Goal: Download file/media

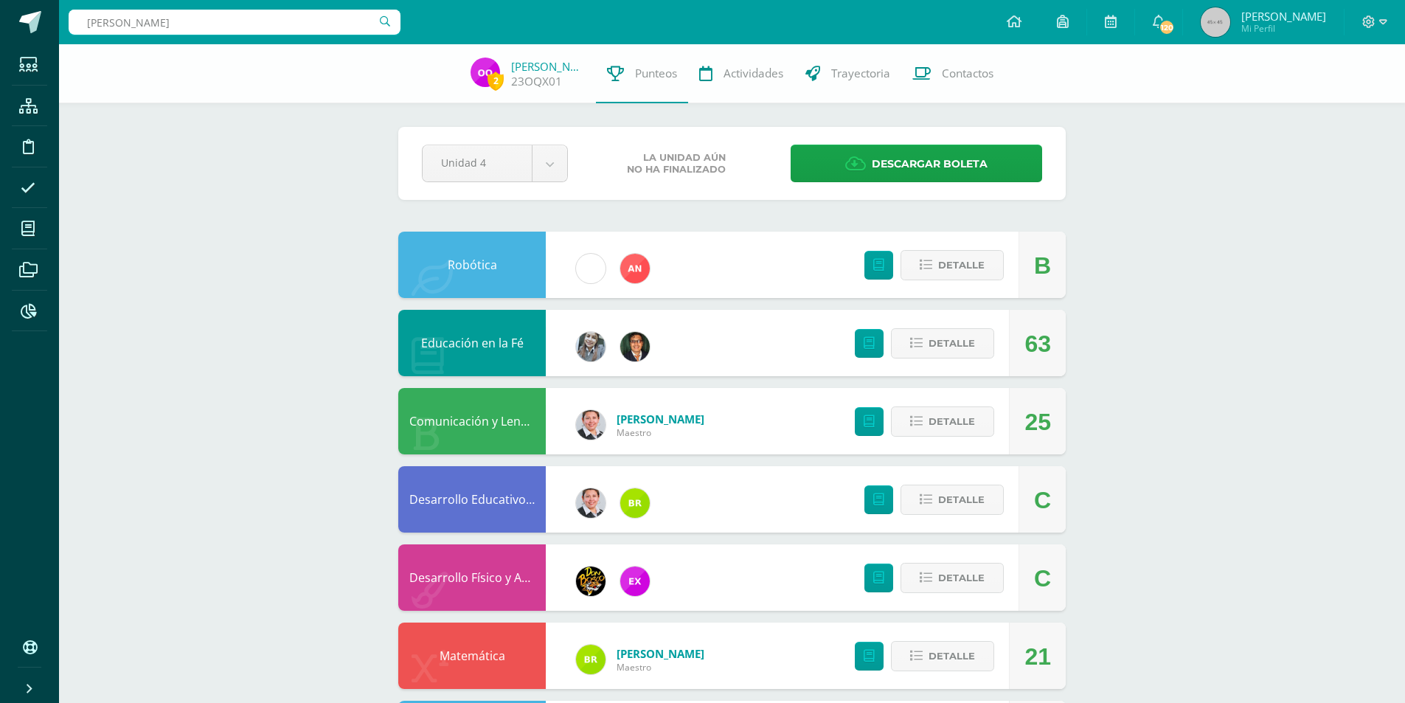
type input "[PERSON_NAME]"
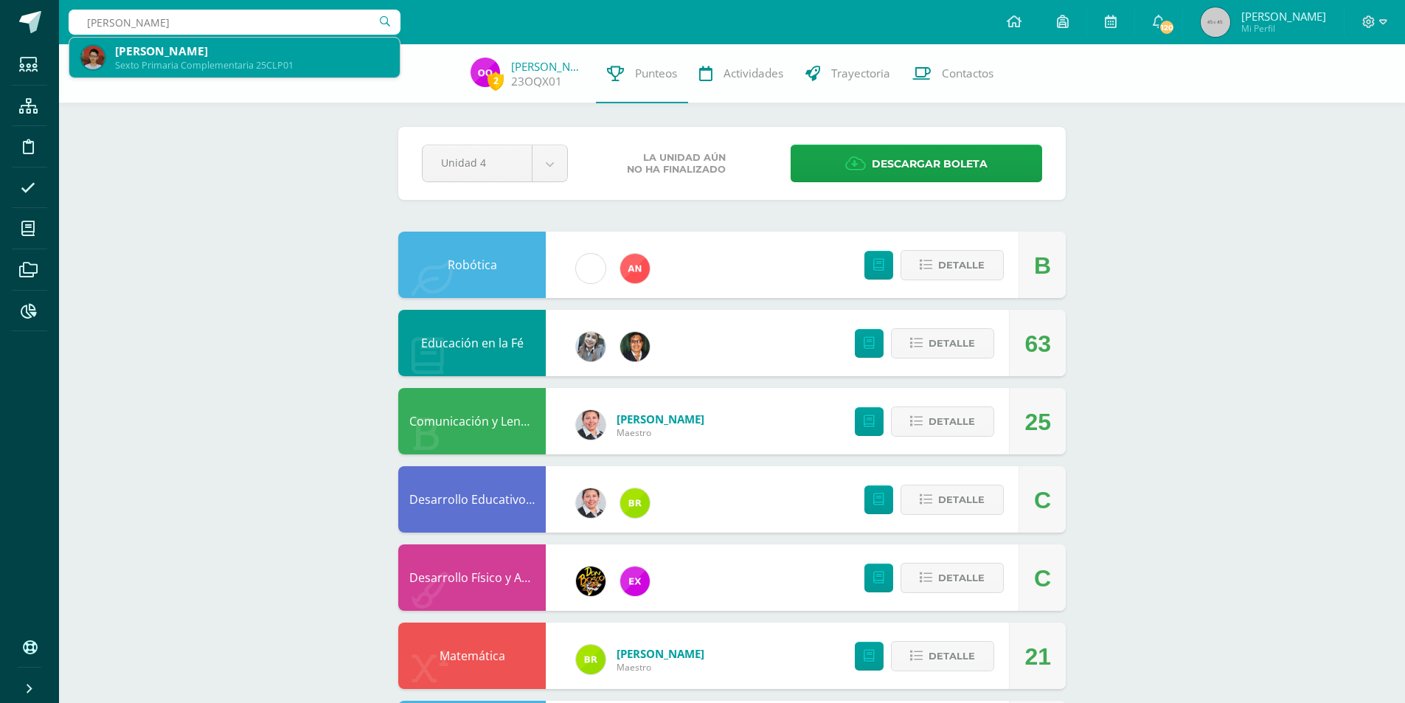
click at [308, 66] on div "Sexto Primaria Complementaria 25CLP01" at bounding box center [251, 65] width 273 height 13
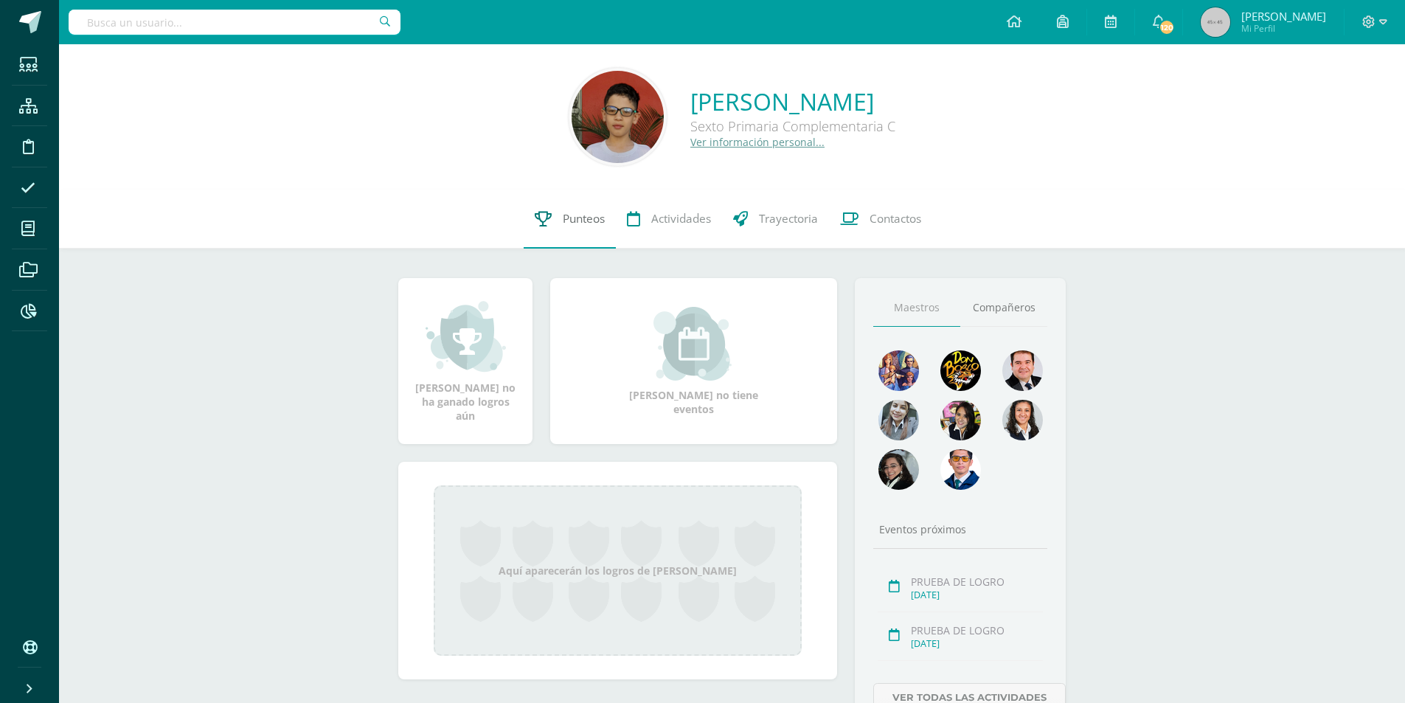
click at [577, 223] on span "Punteos" at bounding box center [584, 218] width 42 height 15
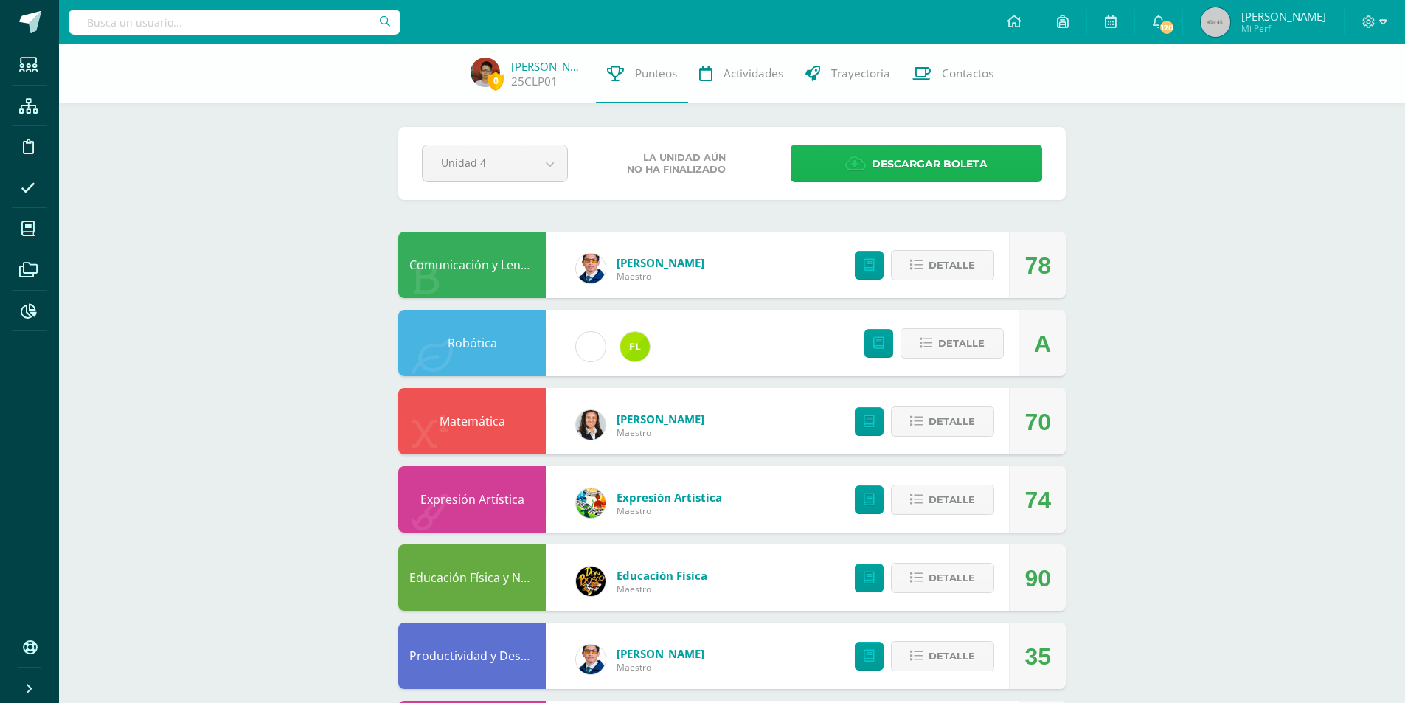
click at [957, 164] on span "Descargar boleta" at bounding box center [930, 164] width 116 height 36
click at [279, 27] on input "text" at bounding box center [235, 22] width 332 height 25
click at [215, 21] on input "text" at bounding box center [235, 22] width 332 height 25
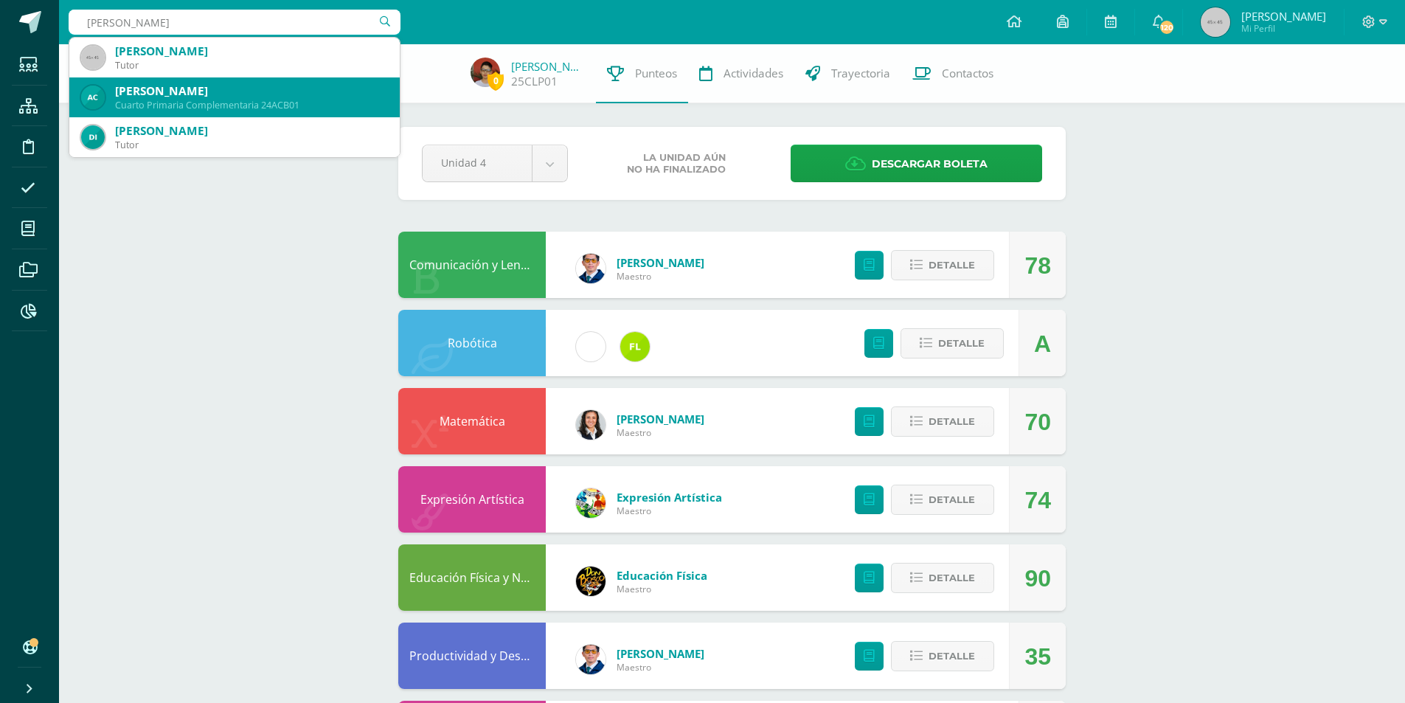
type input "cORZO ALEJANDRO"
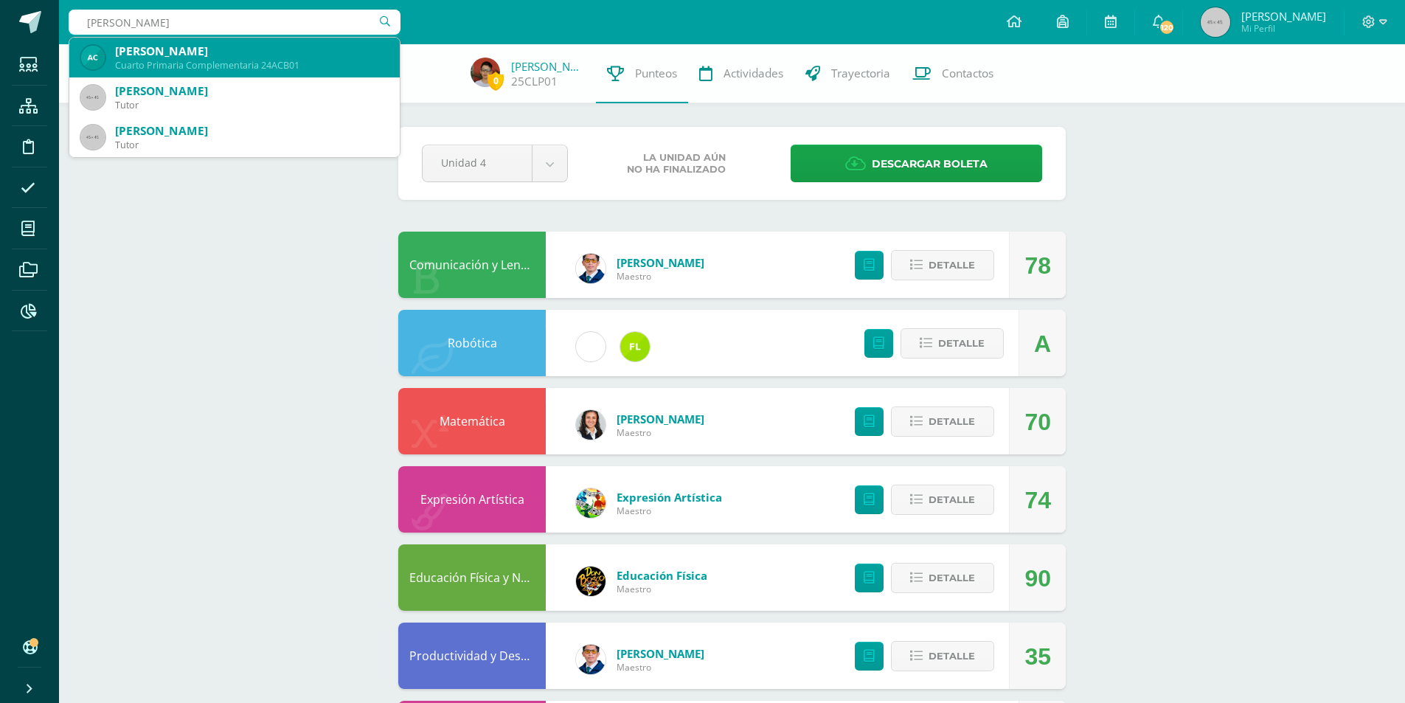
click at [336, 56] on div "Alejandro Corzo Baños" at bounding box center [251, 51] width 273 height 15
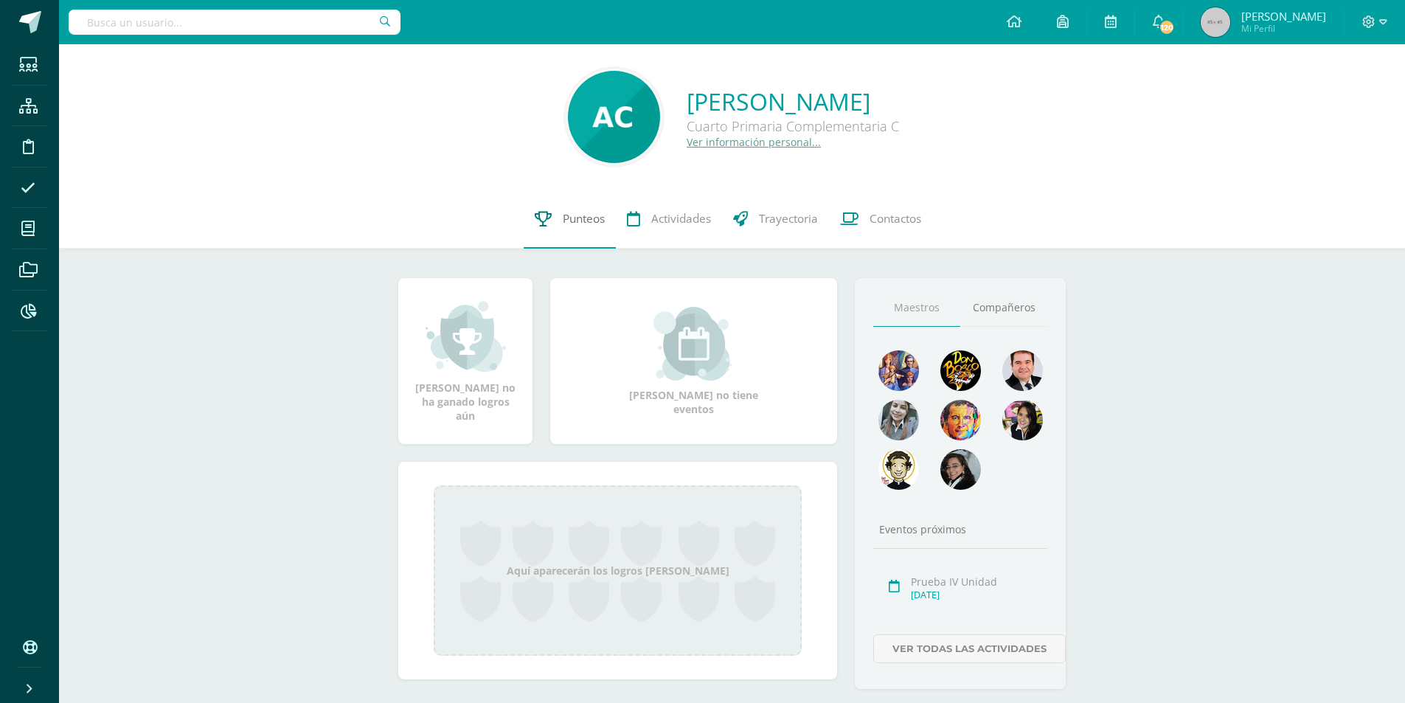
click at [560, 222] on link "Punteos" at bounding box center [570, 219] width 92 height 59
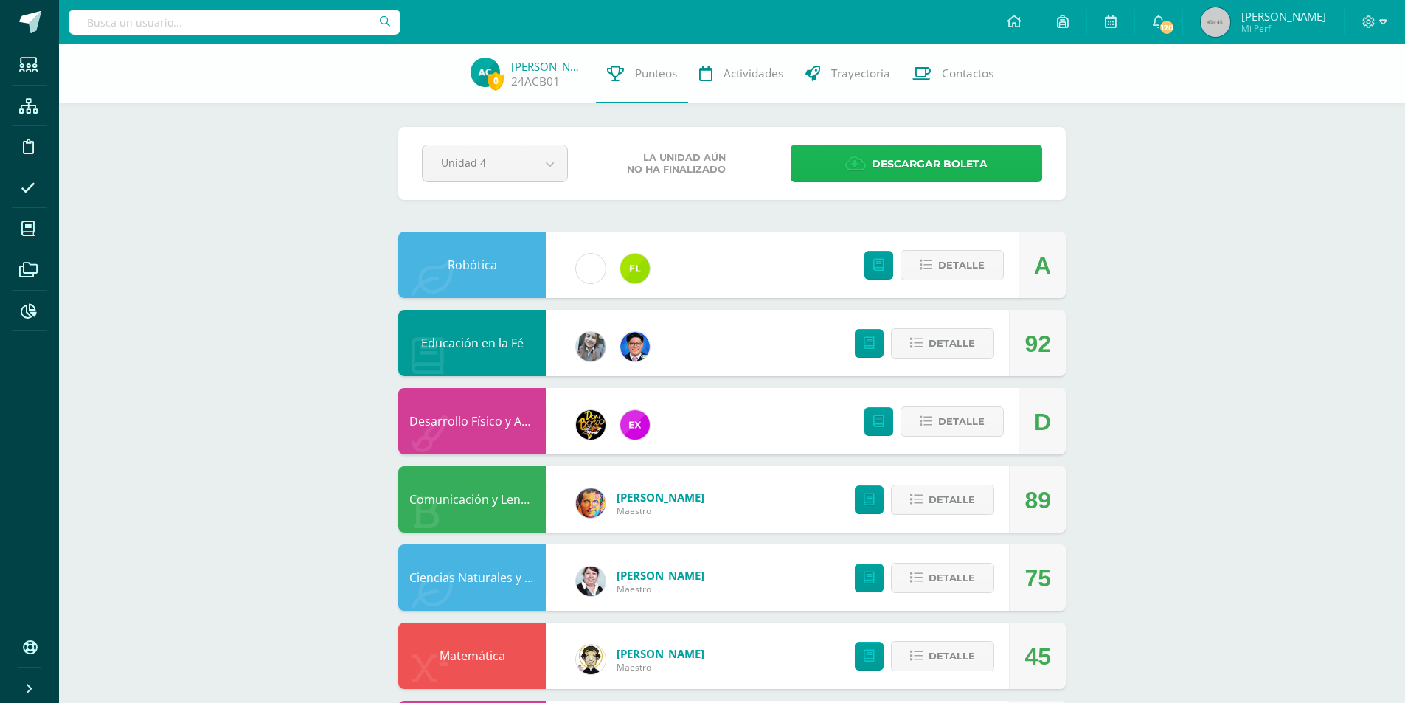
click at [886, 147] on span "Descargar boleta" at bounding box center [930, 164] width 116 height 36
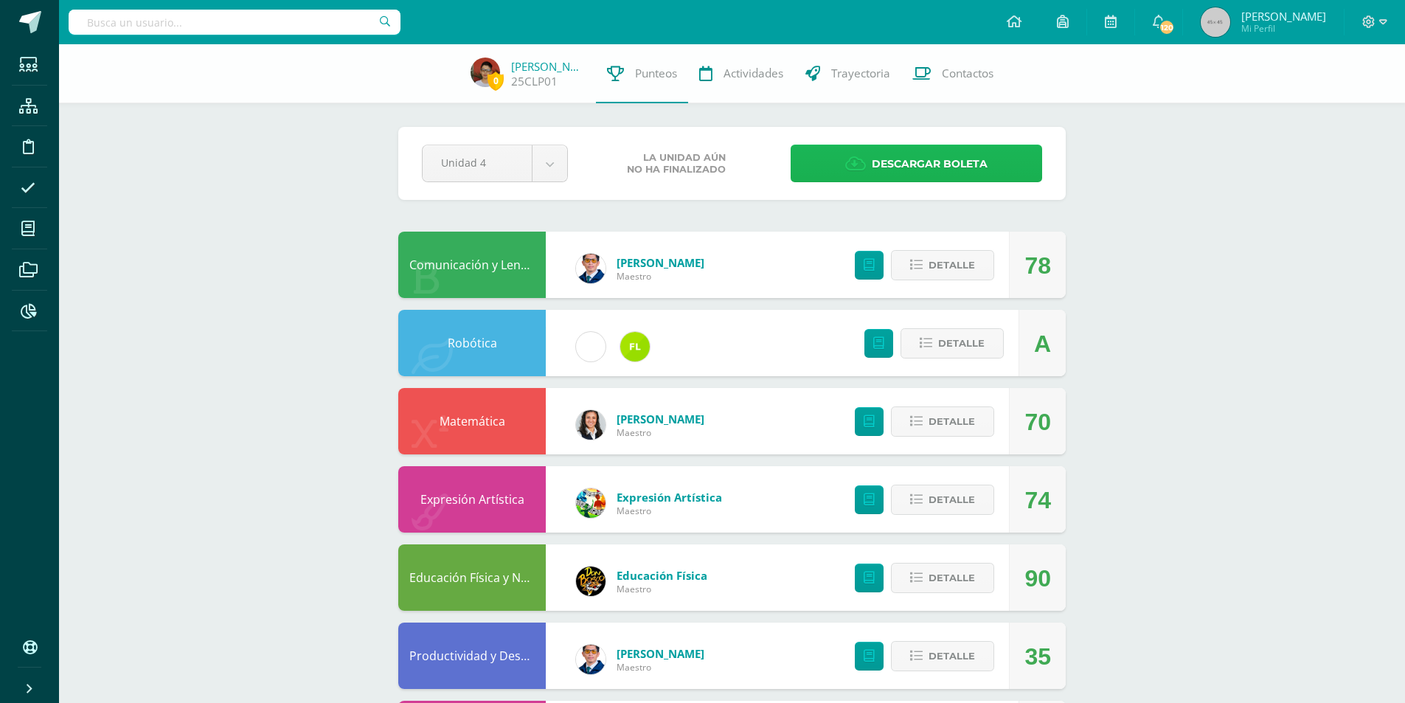
click at [926, 151] on span "Descargar boleta" at bounding box center [930, 164] width 116 height 36
click at [282, 27] on input "text" at bounding box center [235, 22] width 332 height 25
type input "dAVID SAMAYOA"
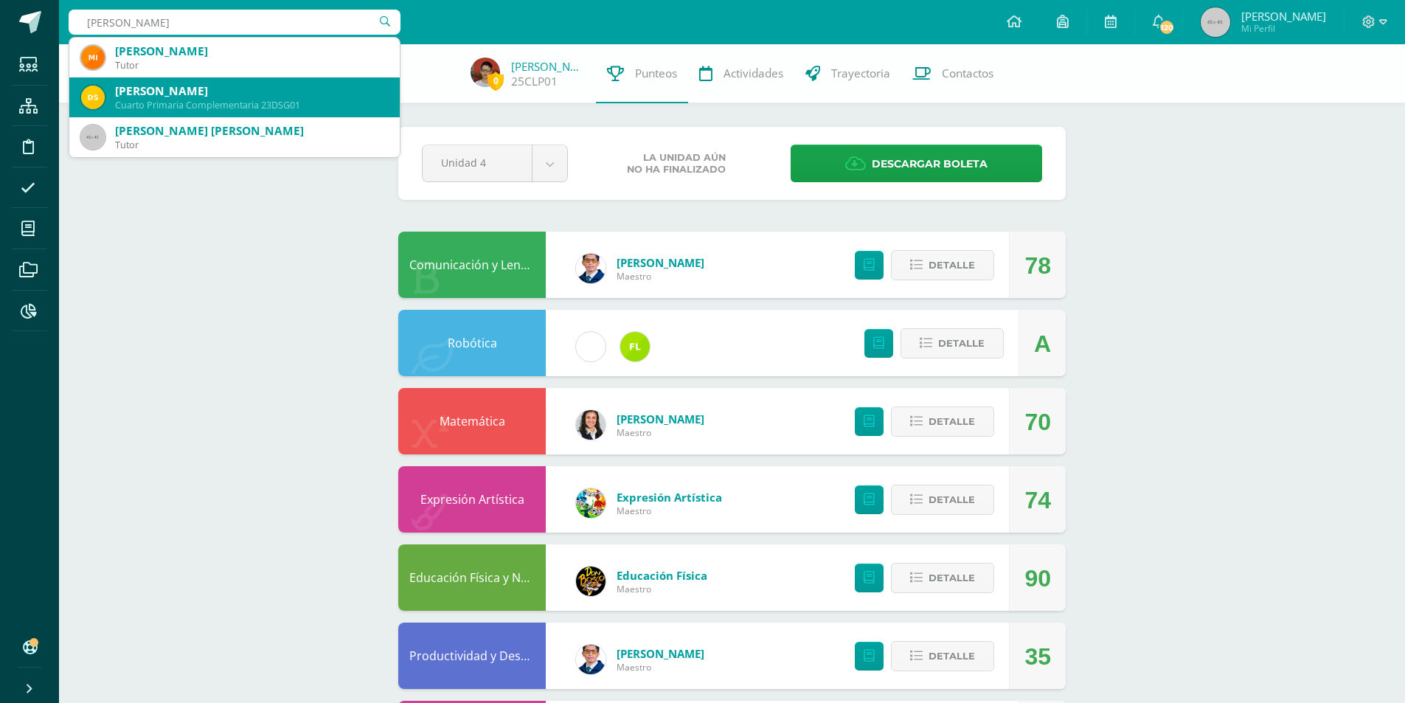
click at [216, 101] on div "Cuarto Primaria Complementaria 23DSG01" at bounding box center [251, 105] width 273 height 13
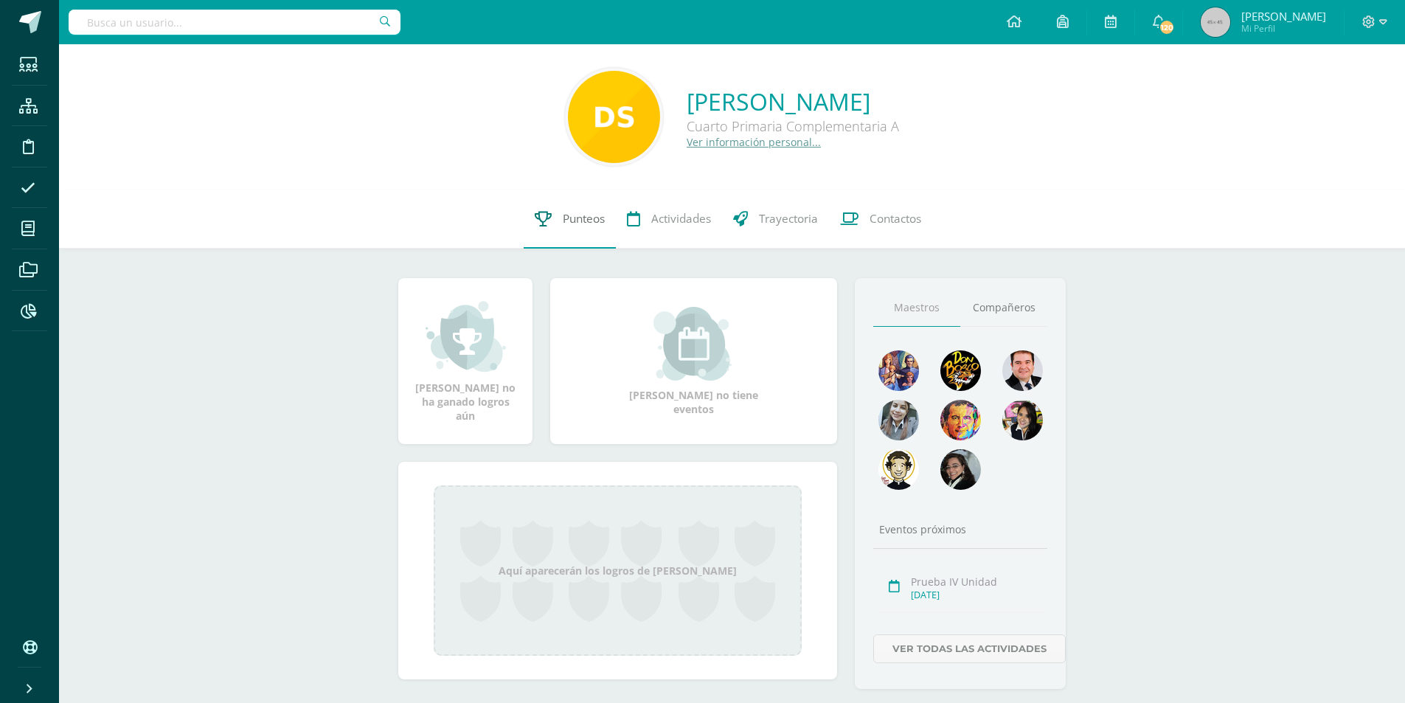
click at [576, 221] on span "Punteos" at bounding box center [584, 218] width 42 height 15
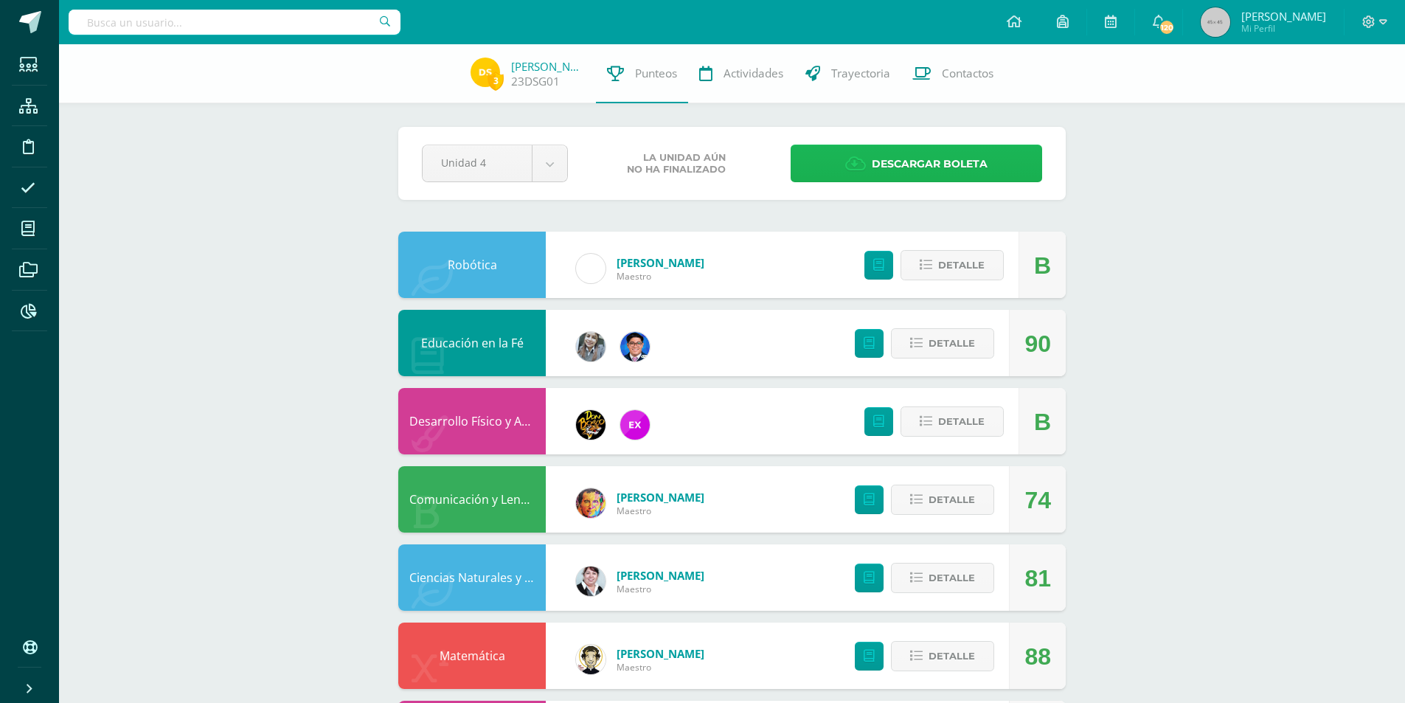
click at [867, 176] on link "Descargar boleta" at bounding box center [916, 164] width 251 height 38
click at [216, 24] on input "text" at bounding box center [235, 22] width 332 height 25
click at [237, 23] on input "text" at bounding box center [235, 22] width 332 height 25
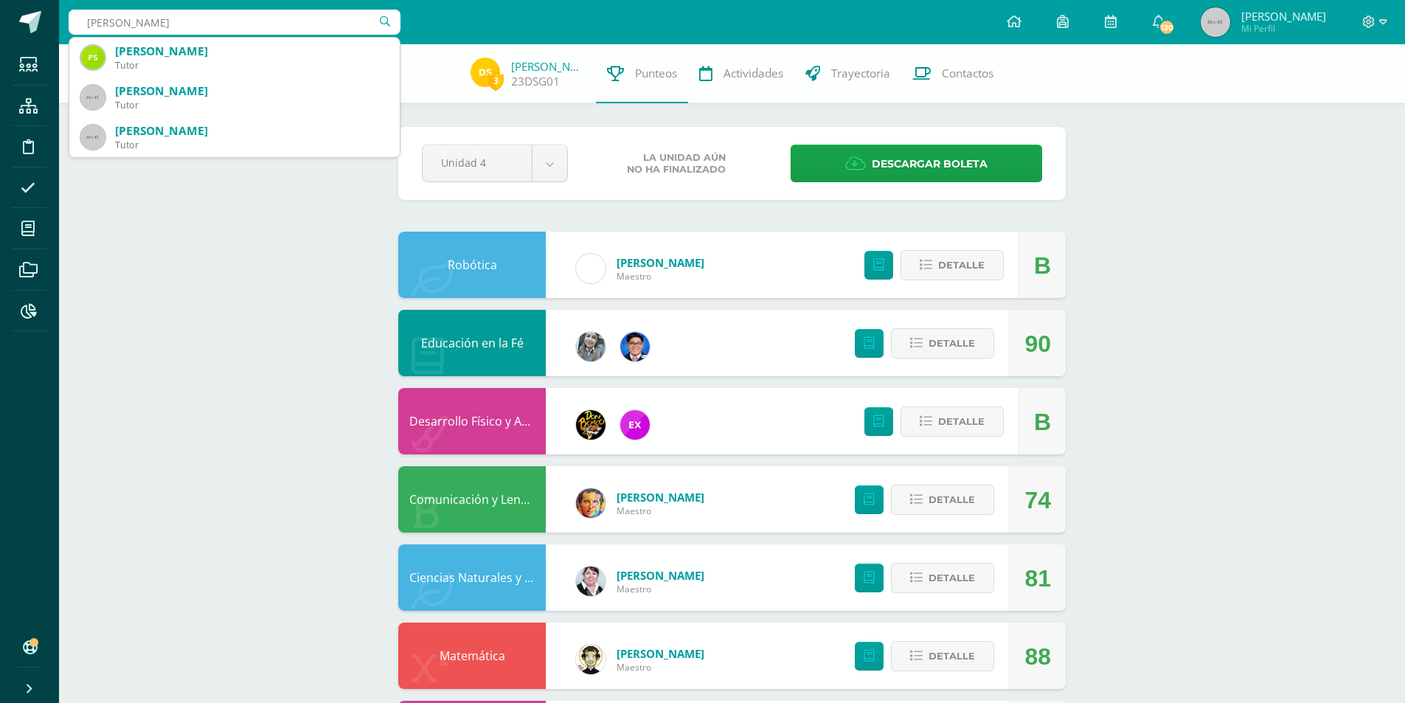
type input "dANTE rIVAS"
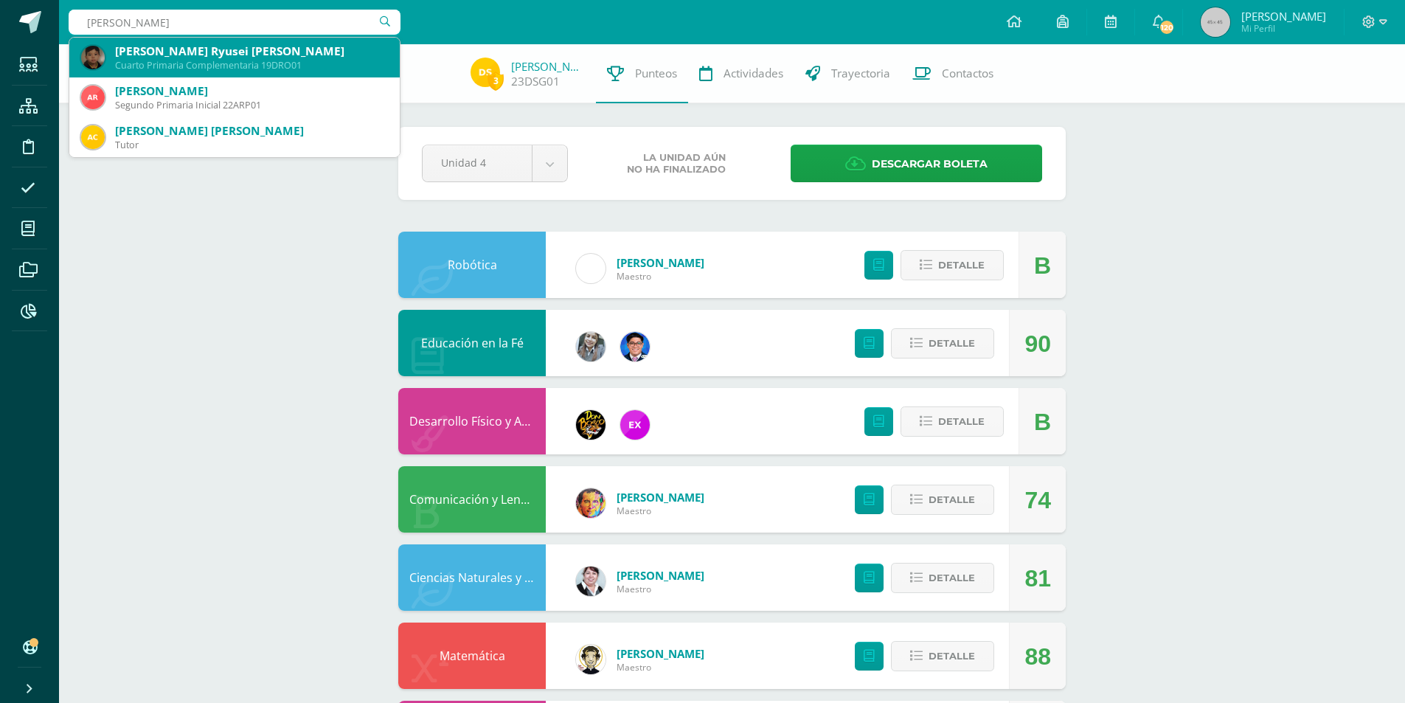
click at [295, 75] on div "Dante Damián Ryusei Rivas Orozco Cuarto Primaria Complementaria 19DRO01" at bounding box center [234, 58] width 307 height 40
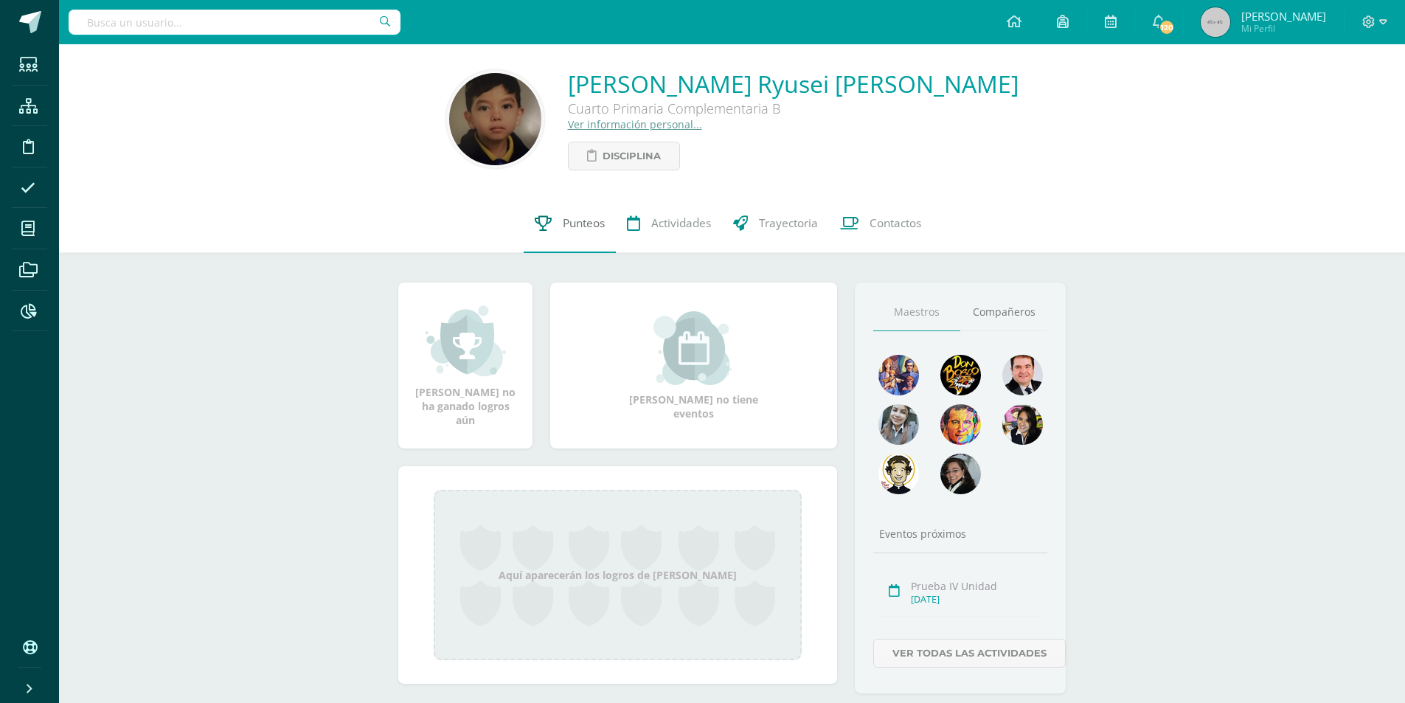
click at [569, 235] on link "Punteos" at bounding box center [570, 223] width 92 height 59
click at [567, 226] on span "Punteos" at bounding box center [584, 222] width 42 height 15
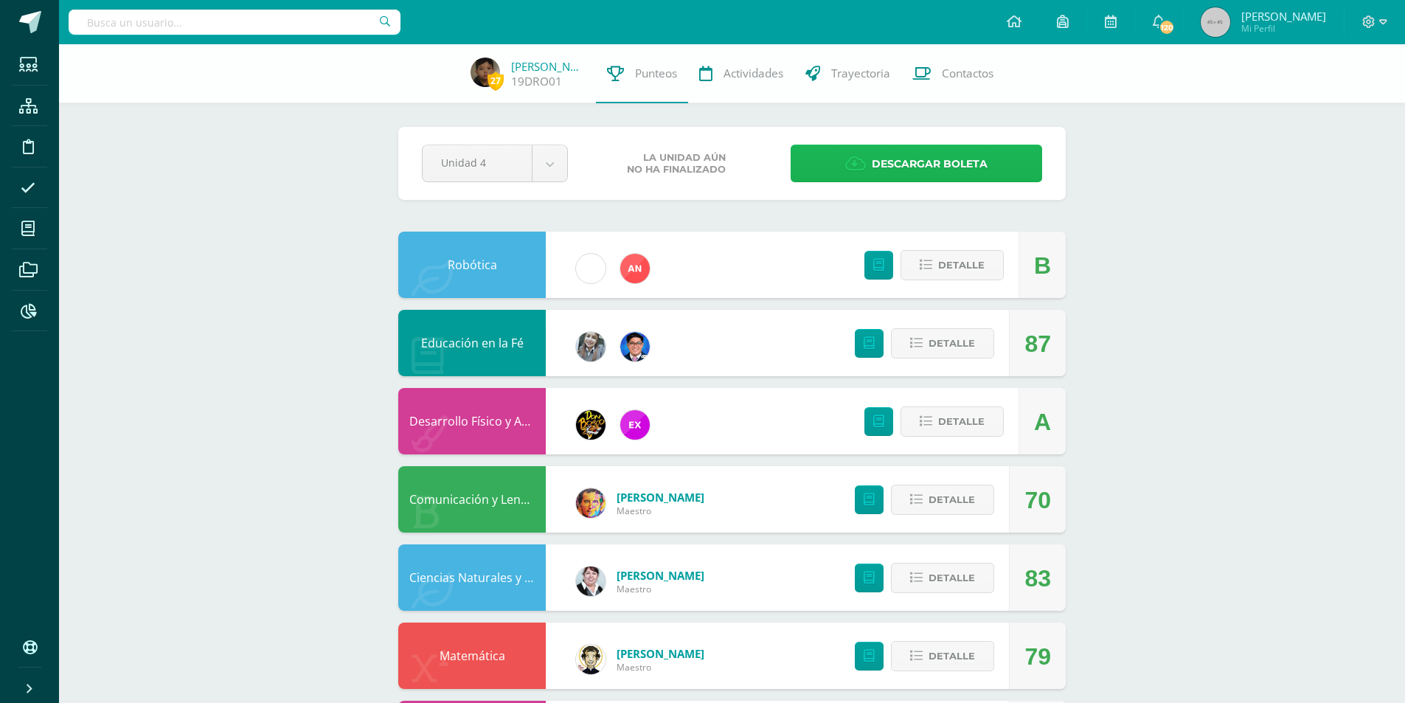
click at [903, 170] on span "Descargar boleta" at bounding box center [930, 164] width 116 height 36
click at [235, 24] on input "text" at bounding box center [235, 22] width 332 height 25
type input "Prera"
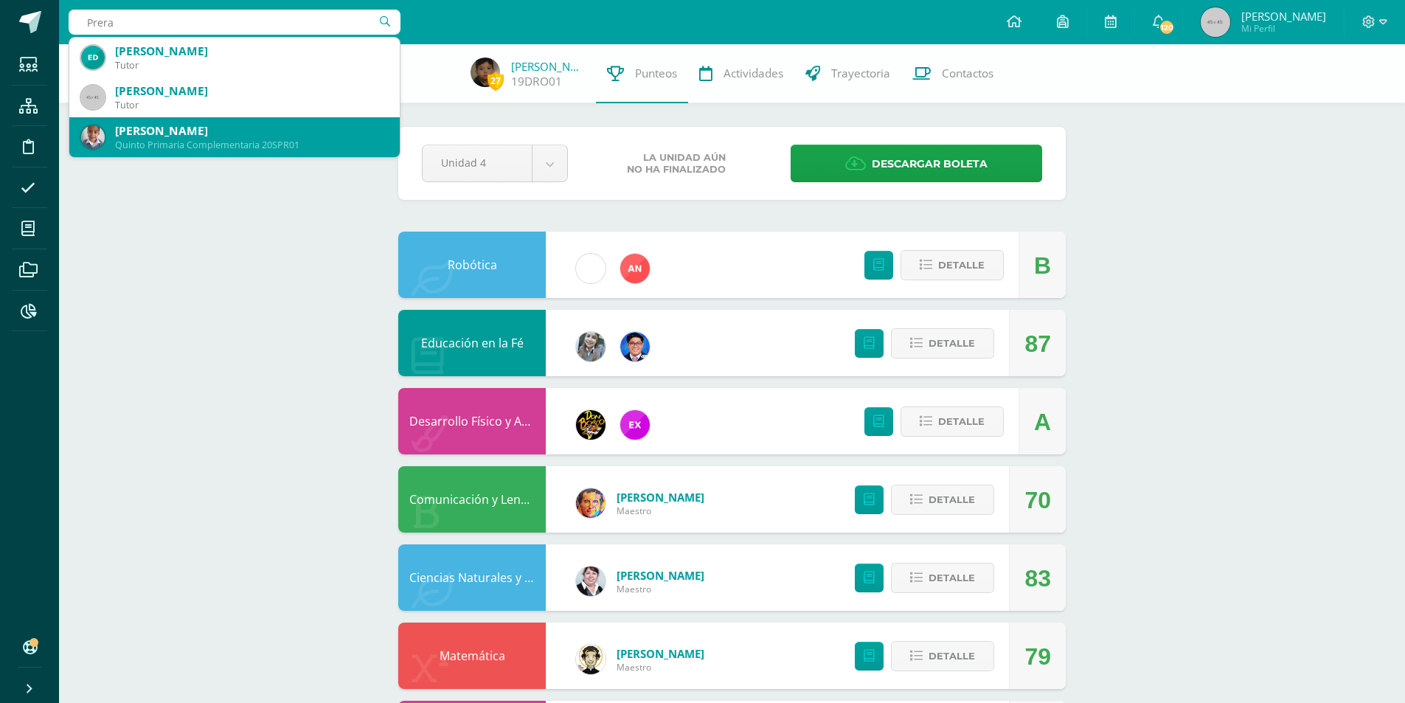
click at [260, 132] on div "[PERSON_NAME]" at bounding box center [251, 130] width 273 height 15
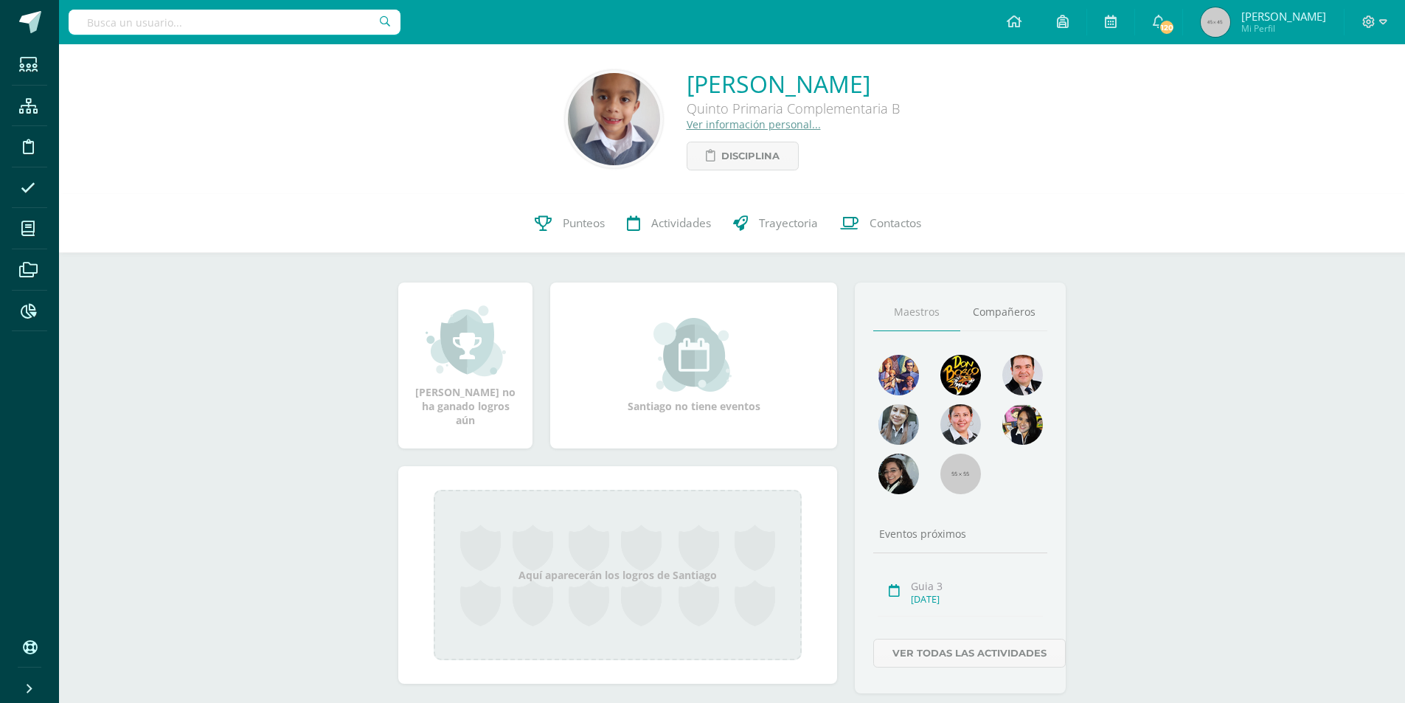
drag, startPoint x: 575, startPoint y: 215, endPoint x: 776, endPoint y: 302, distance: 219.0
click at [576, 215] on link "Punteos" at bounding box center [570, 223] width 92 height 59
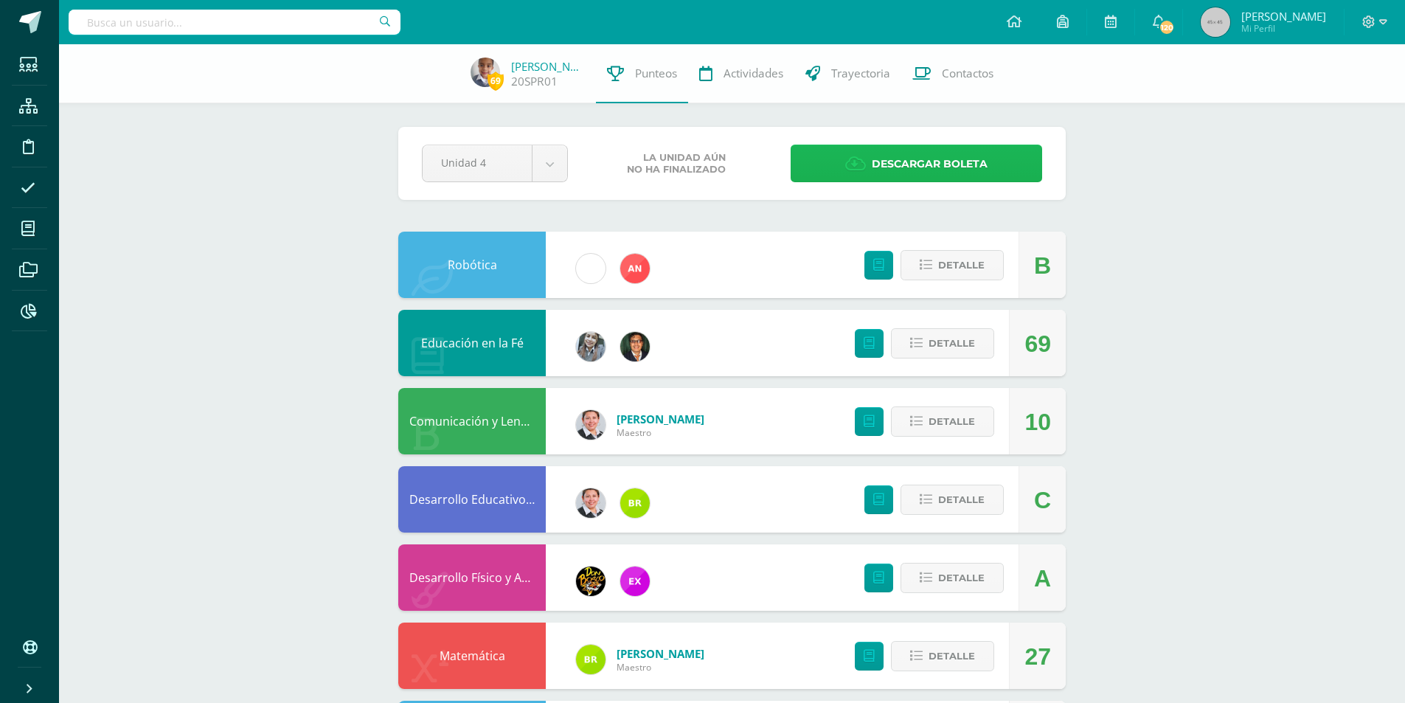
click at [924, 168] on span "Descargar boleta" at bounding box center [930, 164] width 116 height 36
drag, startPoint x: 157, startPoint y: 13, endPoint x: 159, endPoint y: 21, distance: 9.1
click at [158, 14] on input "text" at bounding box center [235, 22] width 332 height 25
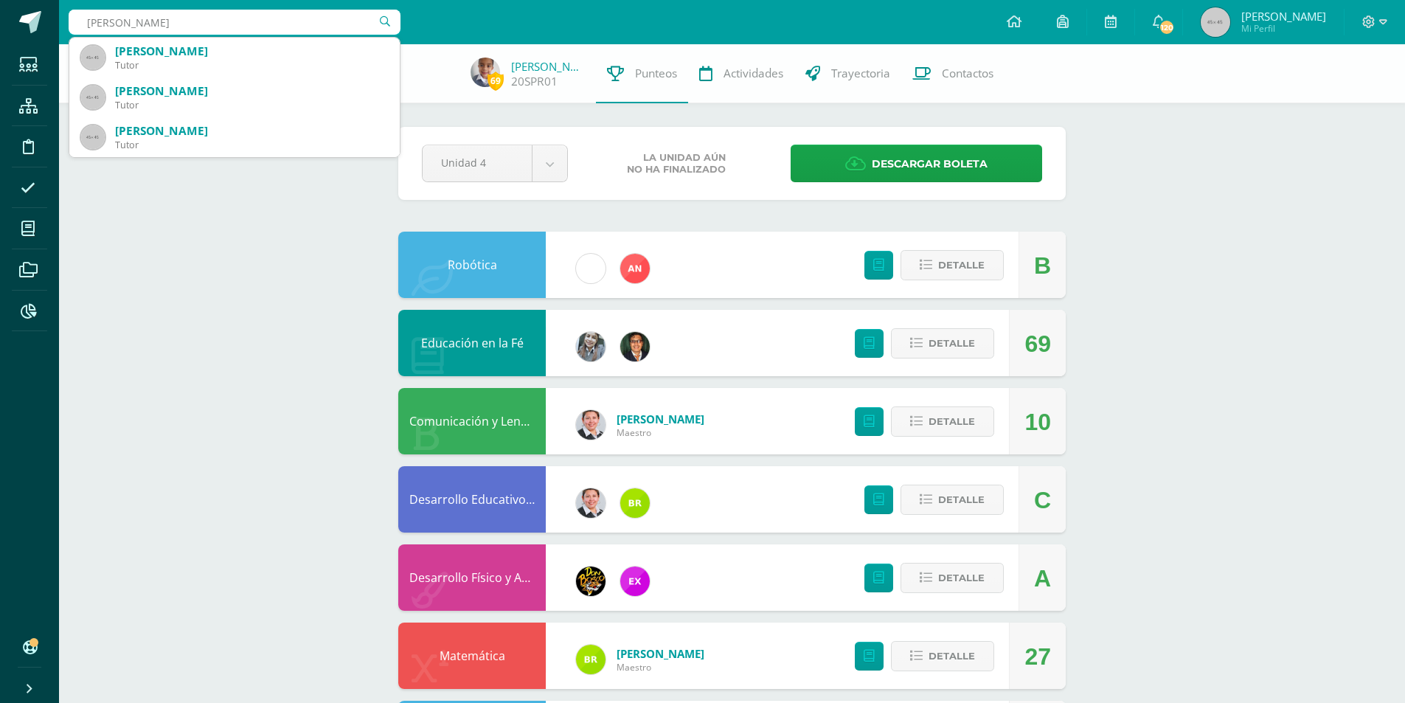
type input "Reyes emilio"
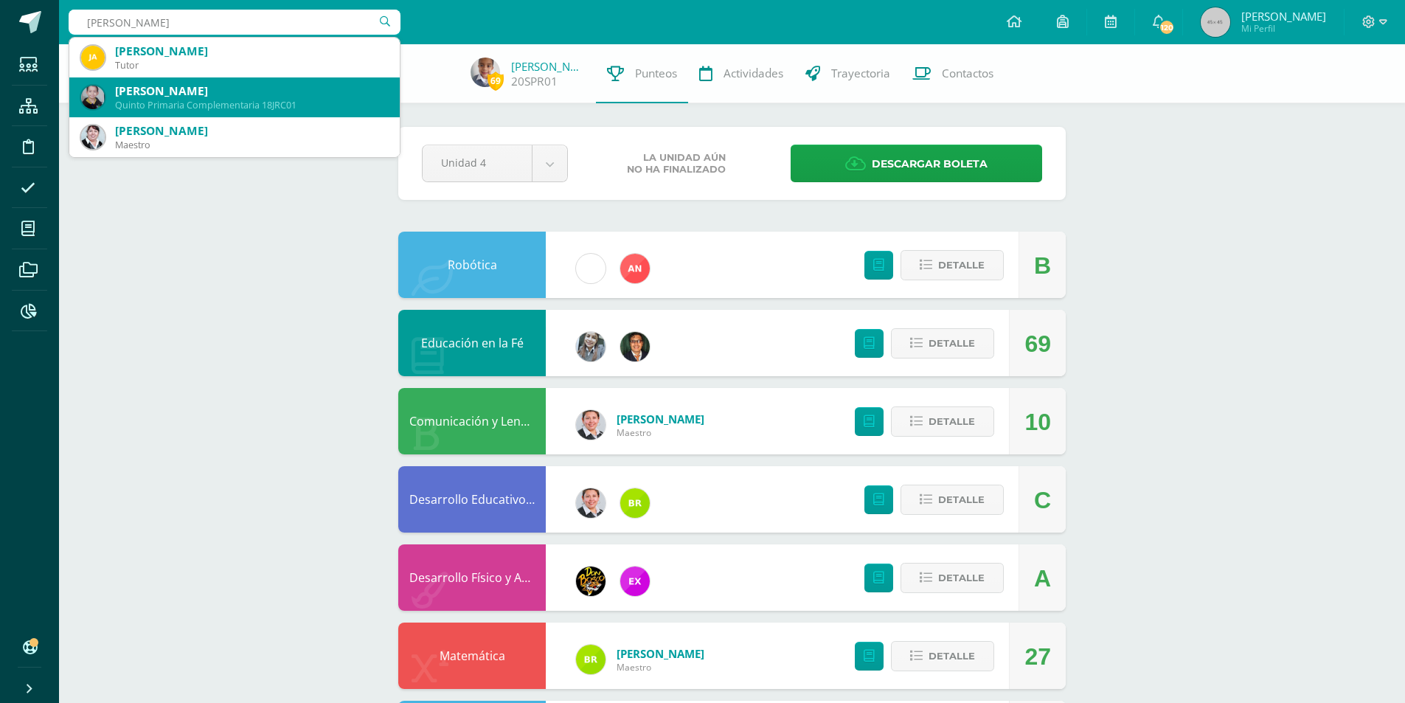
click at [293, 97] on div "José Emilio Reyes Corzo" at bounding box center [251, 90] width 273 height 15
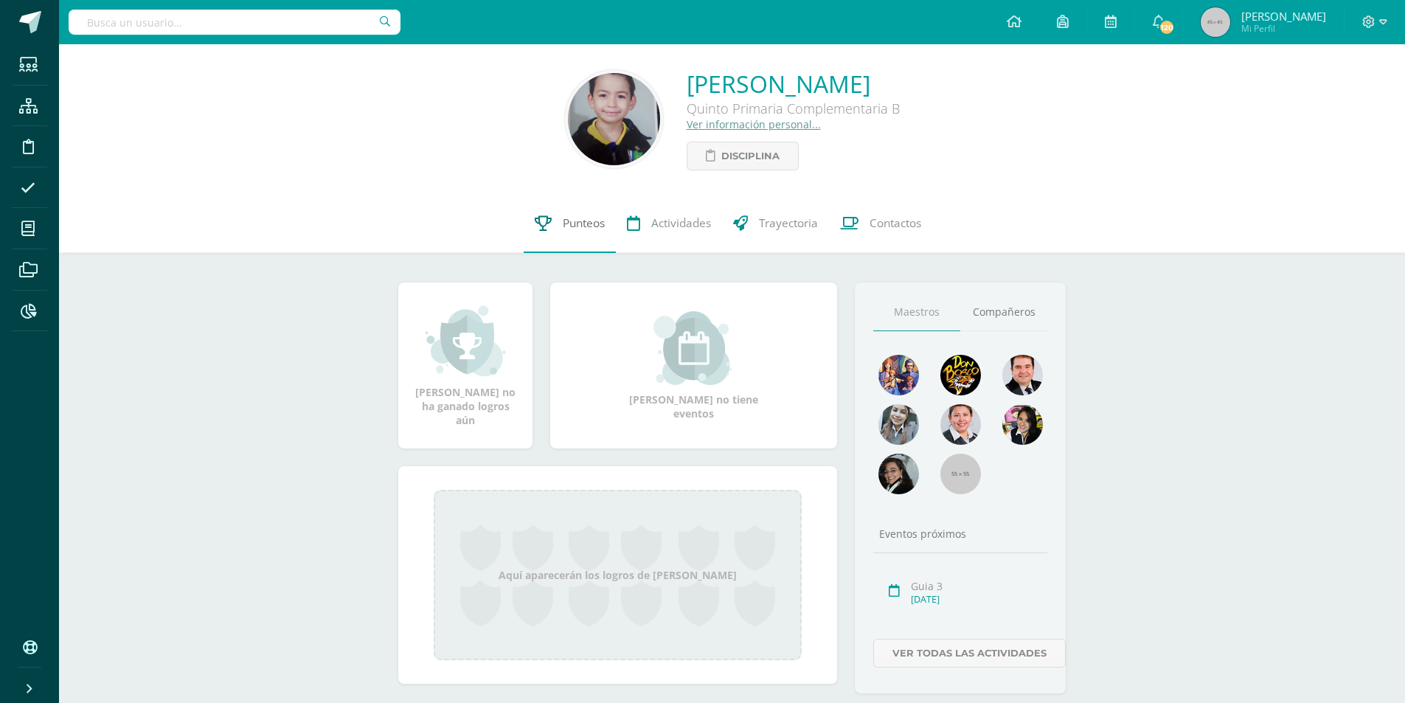
click at [578, 222] on span "Punteos" at bounding box center [584, 222] width 42 height 15
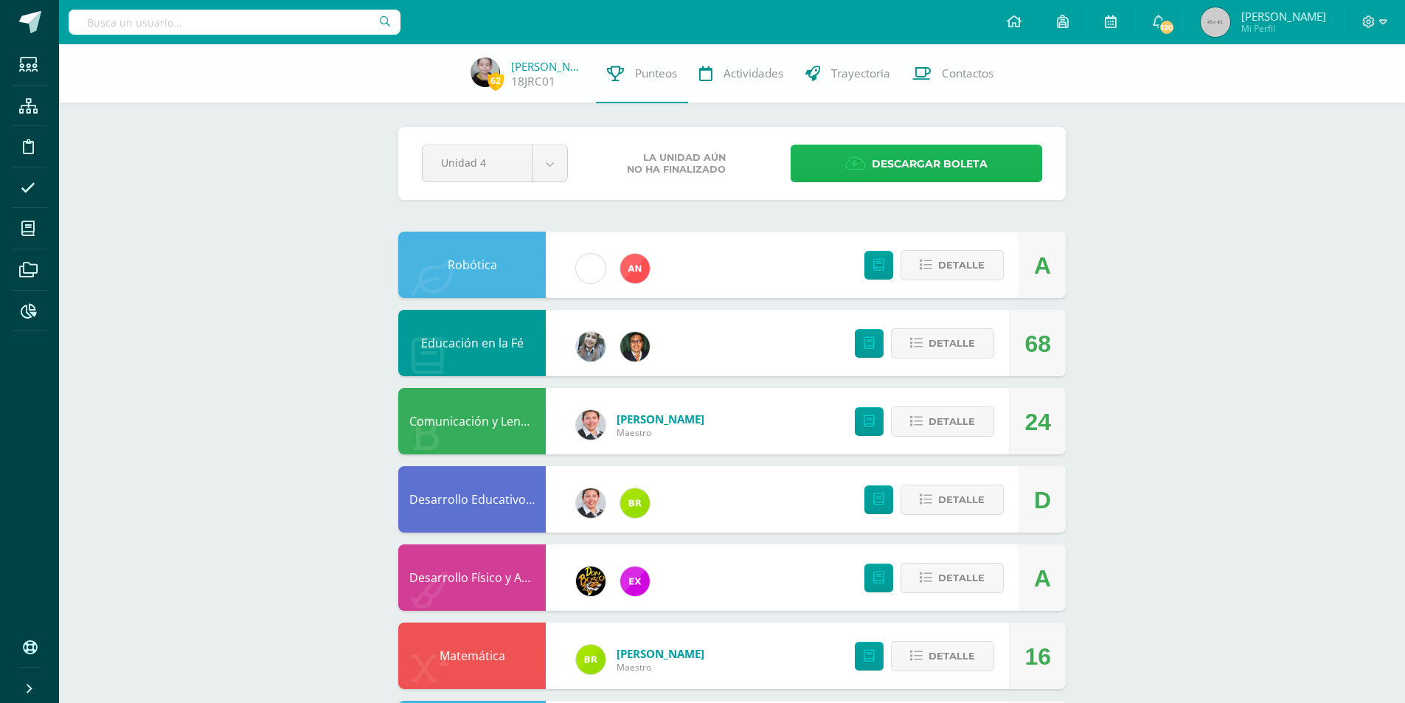
click at [898, 161] on span "Descargar boleta" at bounding box center [930, 164] width 116 height 36
click at [335, 24] on input "text" at bounding box center [235, 22] width 332 height 25
type input "Rossell"
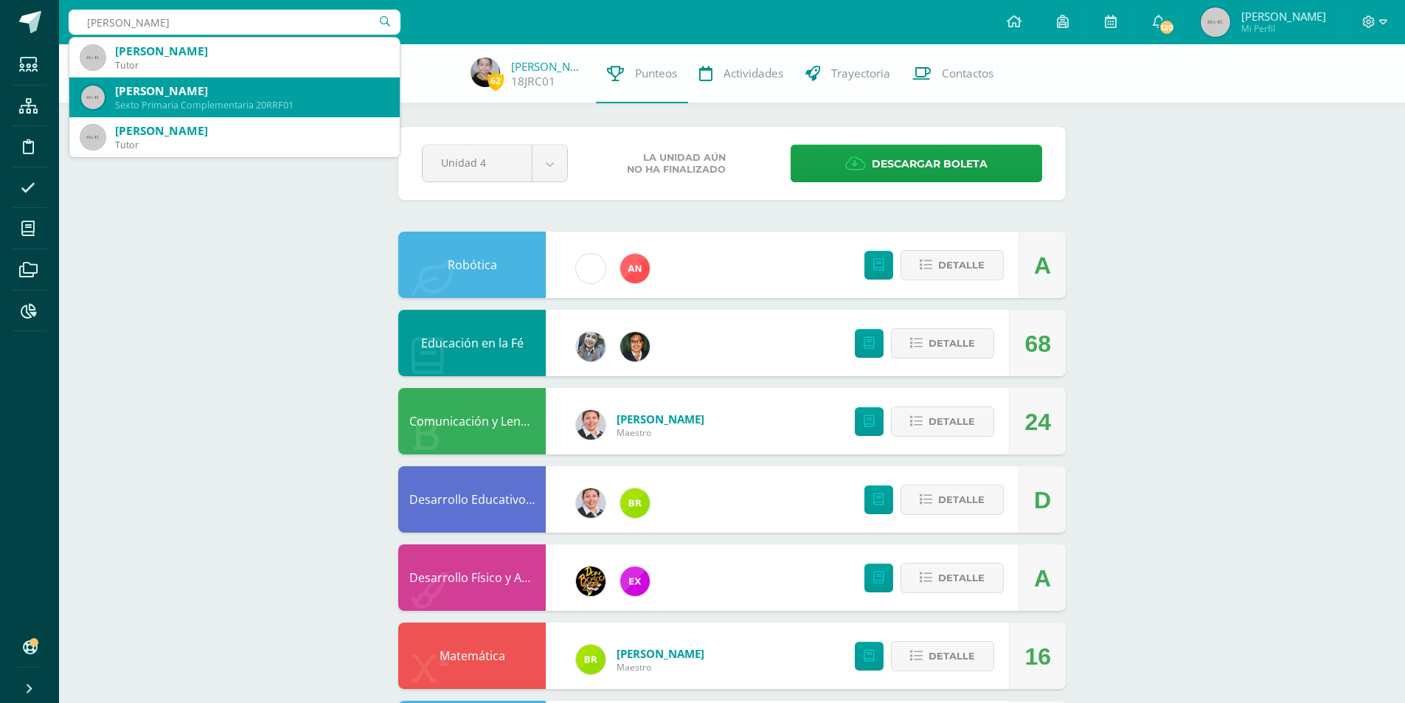
click at [277, 91] on div "Rodrigo Andree Rossell Flores" at bounding box center [251, 90] width 273 height 15
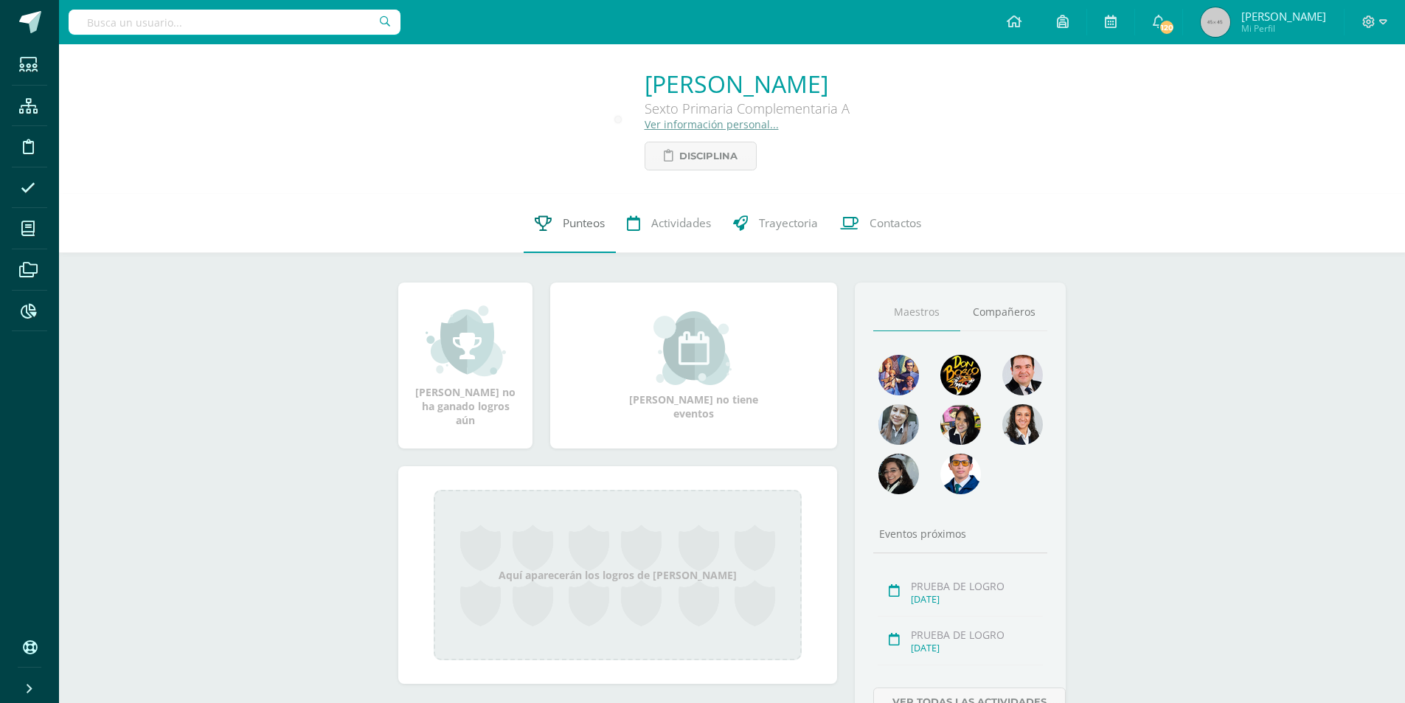
click at [591, 226] on span "Punteos" at bounding box center [584, 222] width 42 height 15
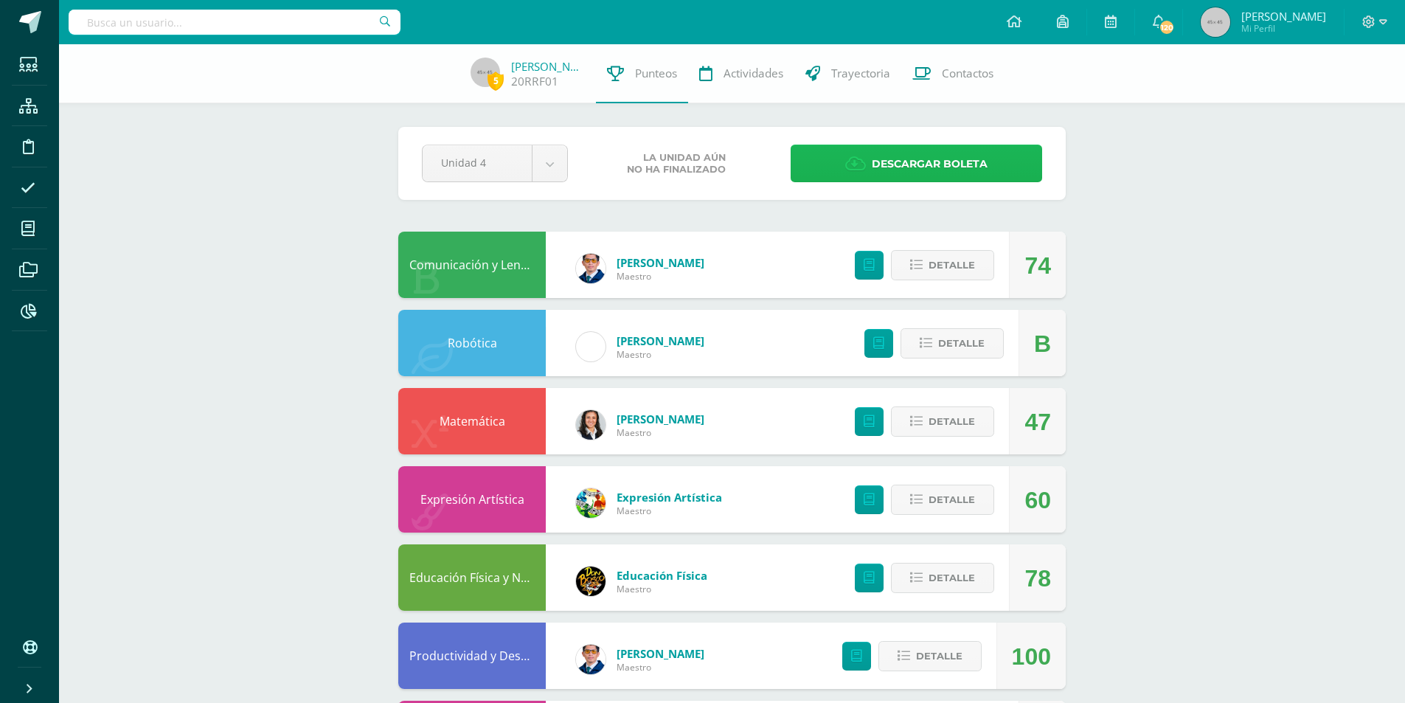
click at [921, 170] on span "Descargar boleta" at bounding box center [930, 164] width 116 height 36
